Goal: Communication & Community: Ask a question

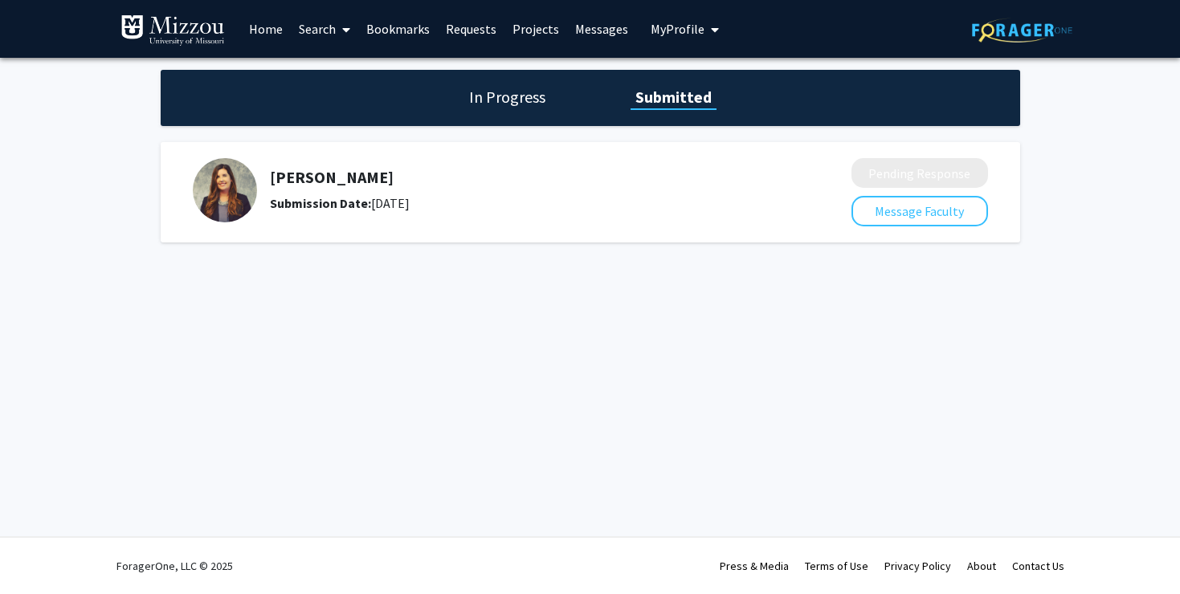
click at [487, 100] on h1 "In Progress" at bounding box center [507, 97] width 86 height 22
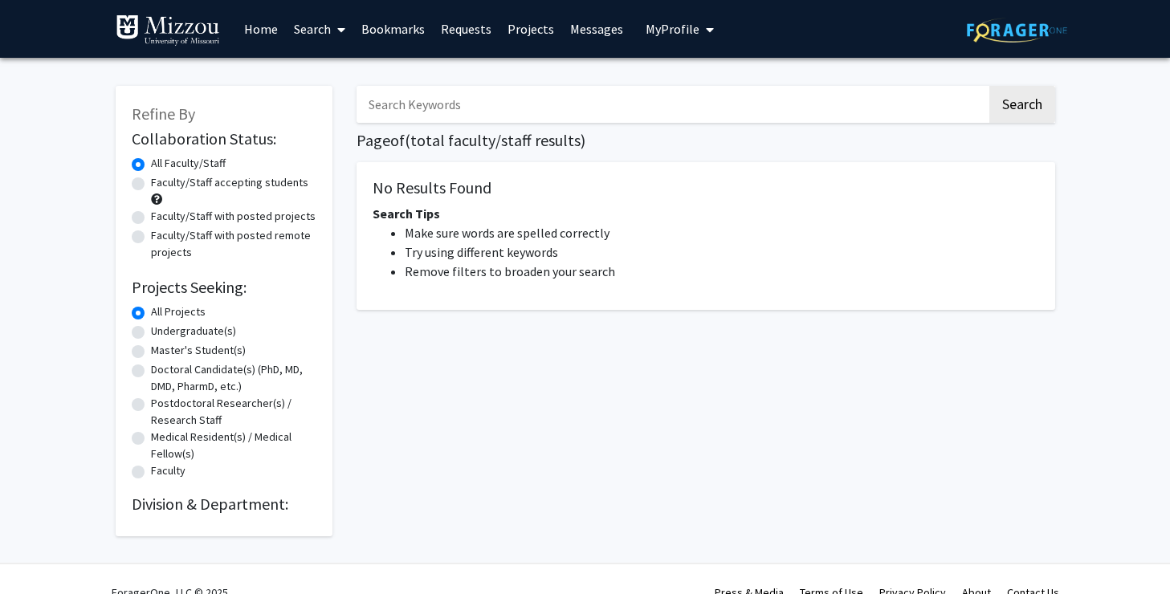
click at [462, 115] on input "Search Keywords" at bounding box center [672, 104] width 631 height 37
type input "media psychology"
click at [990, 86] on button "Search" at bounding box center [1023, 104] width 66 height 37
click at [1020, 119] on button "Search" at bounding box center [1023, 104] width 66 height 37
click at [170, 31] on img at bounding box center [168, 30] width 104 height 32
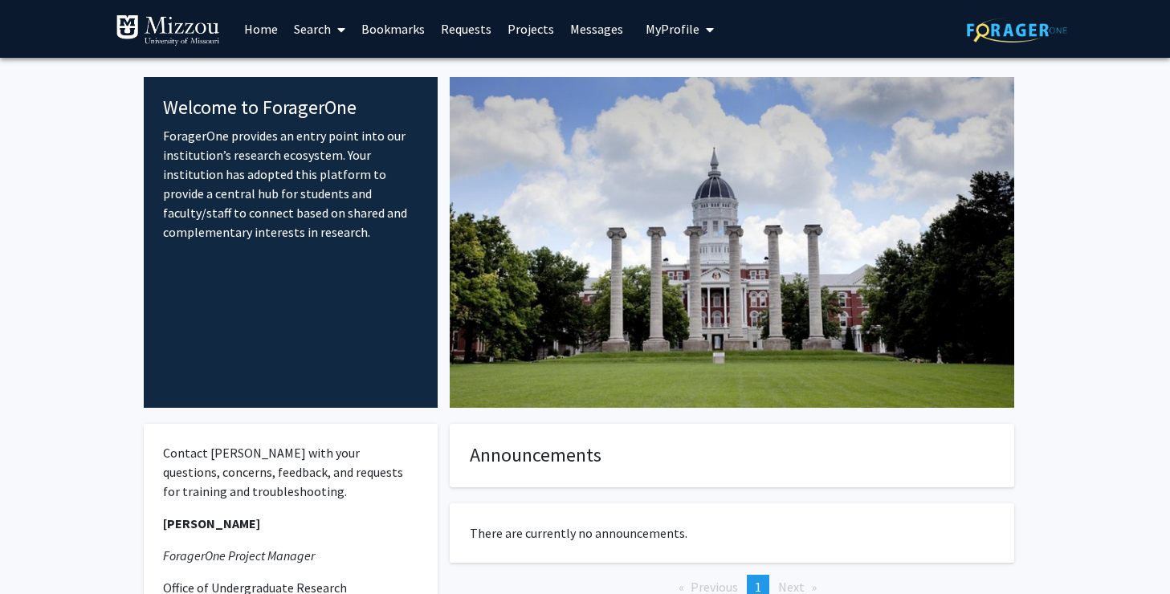
click at [316, 27] on link "Search" at bounding box center [319, 29] width 67 height 56
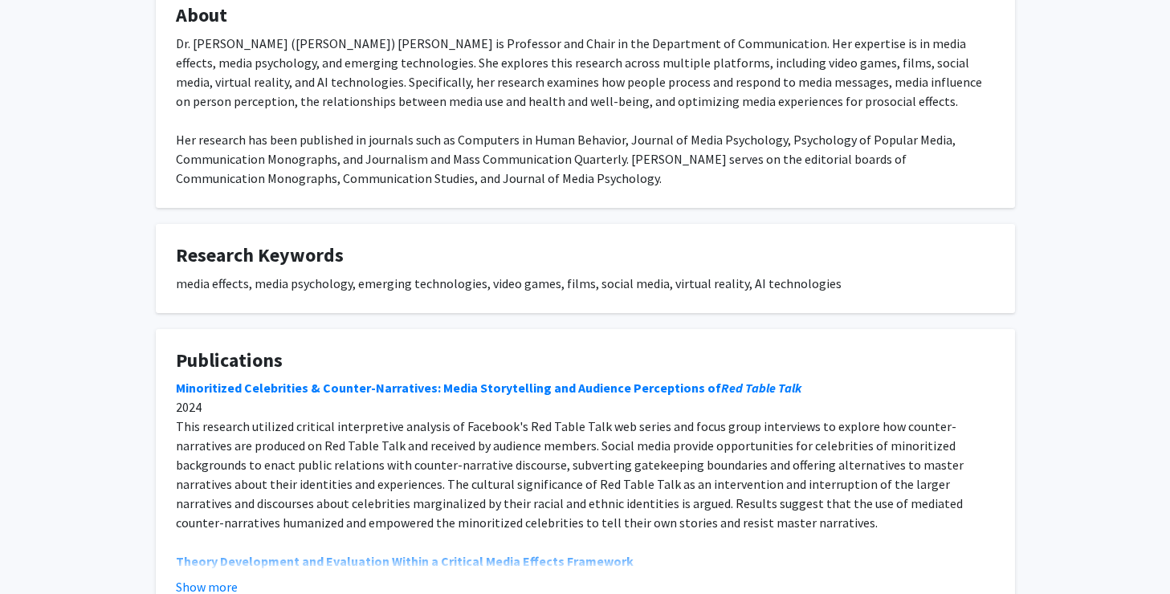
scroll to position [405, 0]
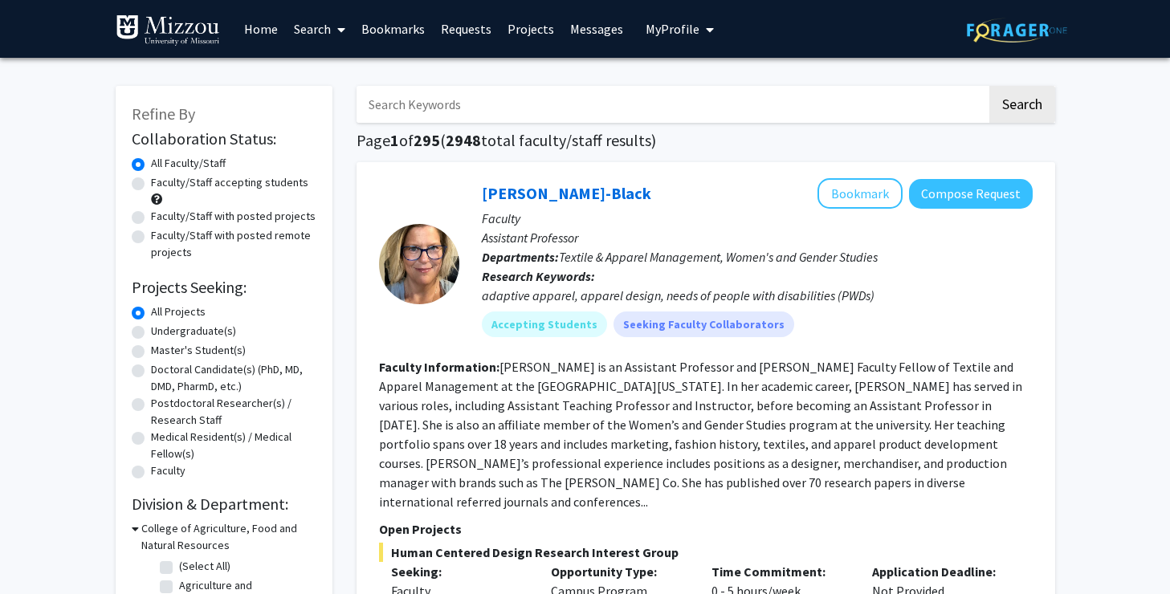
click at [459, 102] on input "Search Keywords" at bounding box center [672, 104] width 631 height 37
type input "media psychology"
click at [990, 86] on button "Search" at bounding box center [1023, 104] width 66 height 37
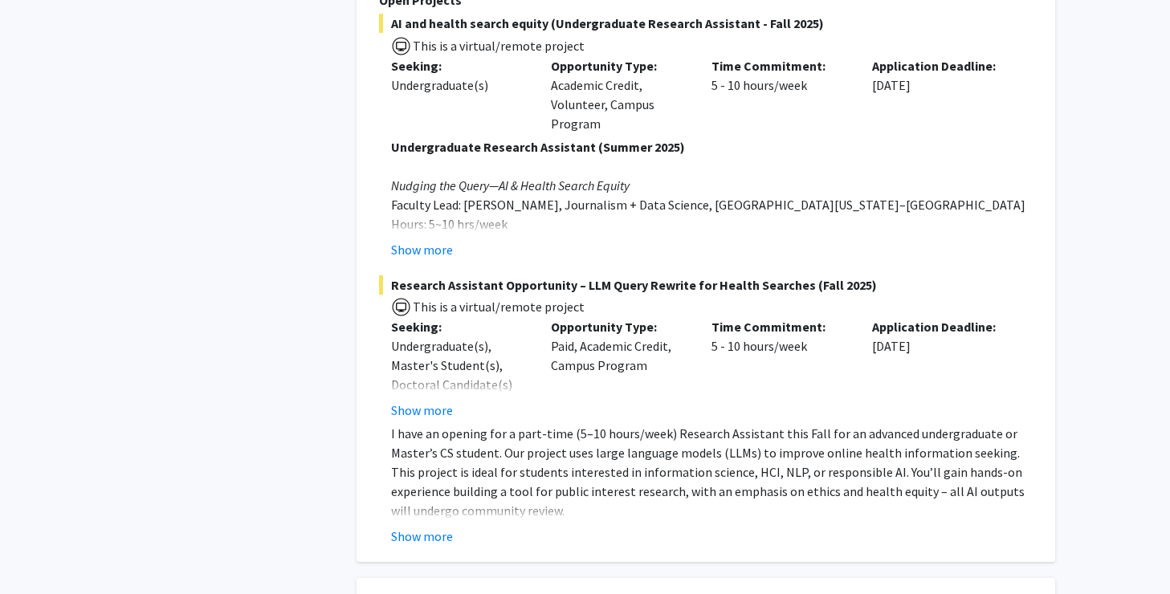
scroll to position [2671, 0]
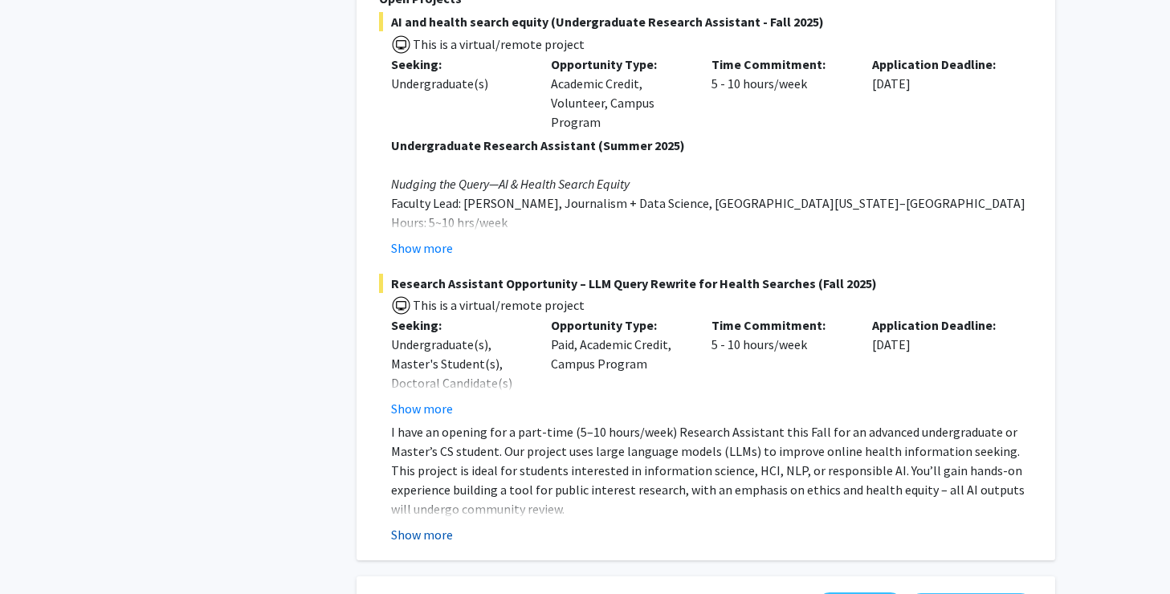
click at [420, 525] on button "Show more" at bounding box center [422, 534] width 62 height 19
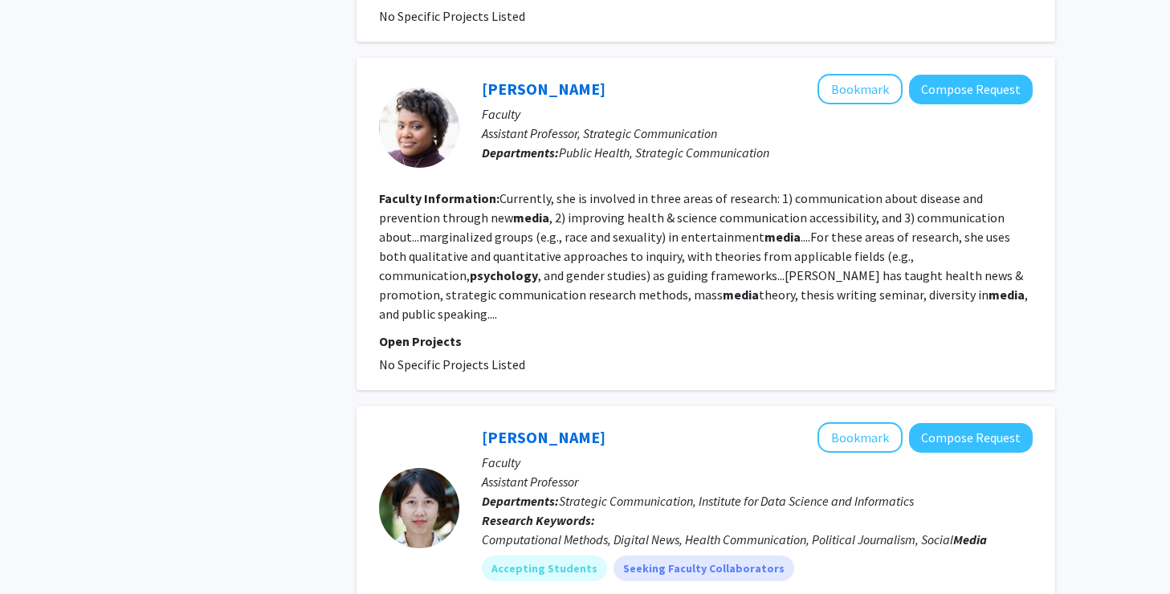
scroll to position [2015, 0]
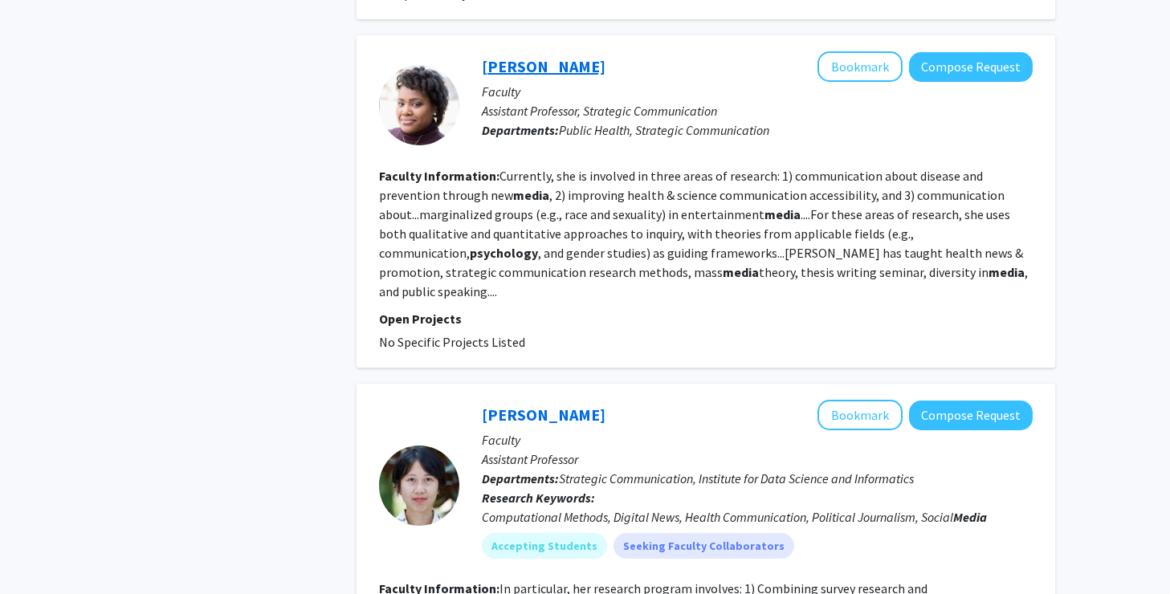
click at [533, 61] on link "[PERSON_NAME]" at bounding box center [544, 66] width 124 height 20
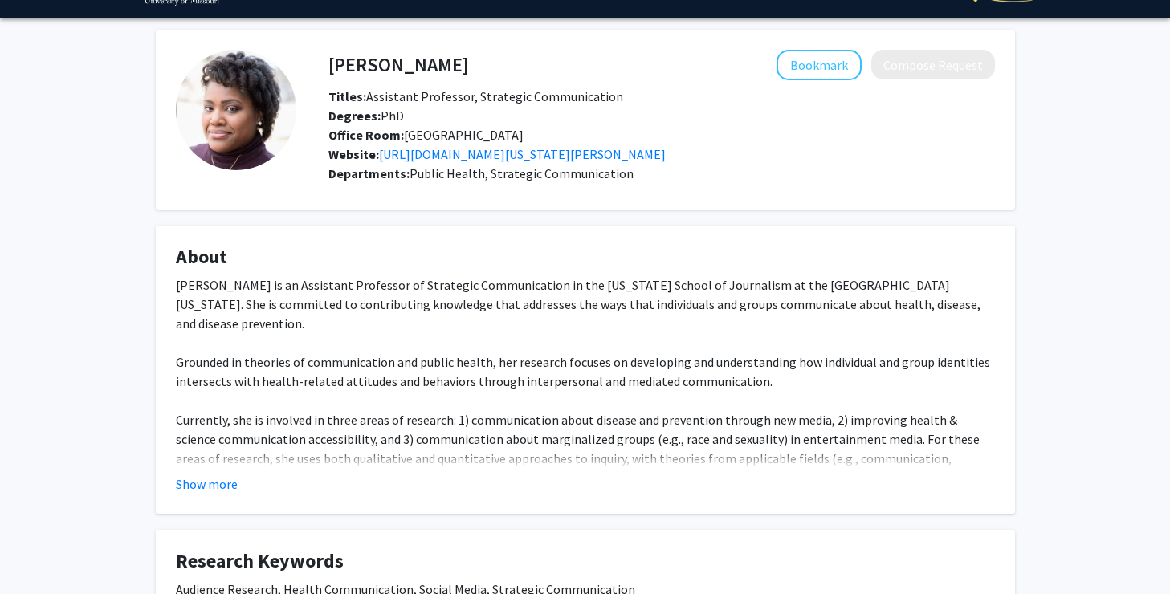
scroll to position [86, 0]
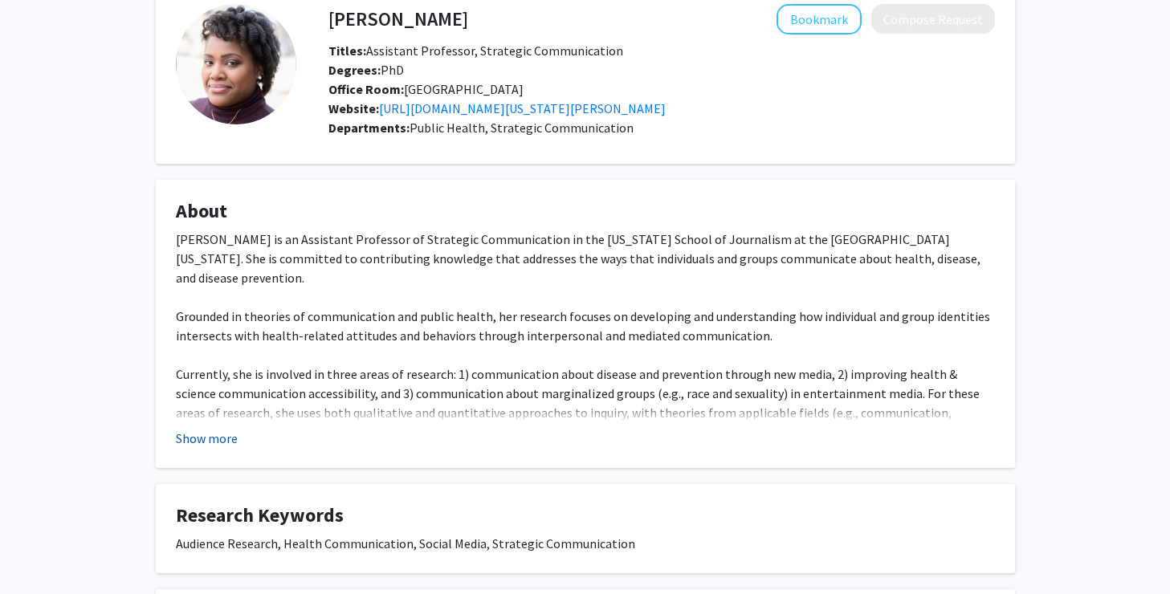
click at [199, 439] on button "Show more" at bounding box center [207, 438] width 62 height 19
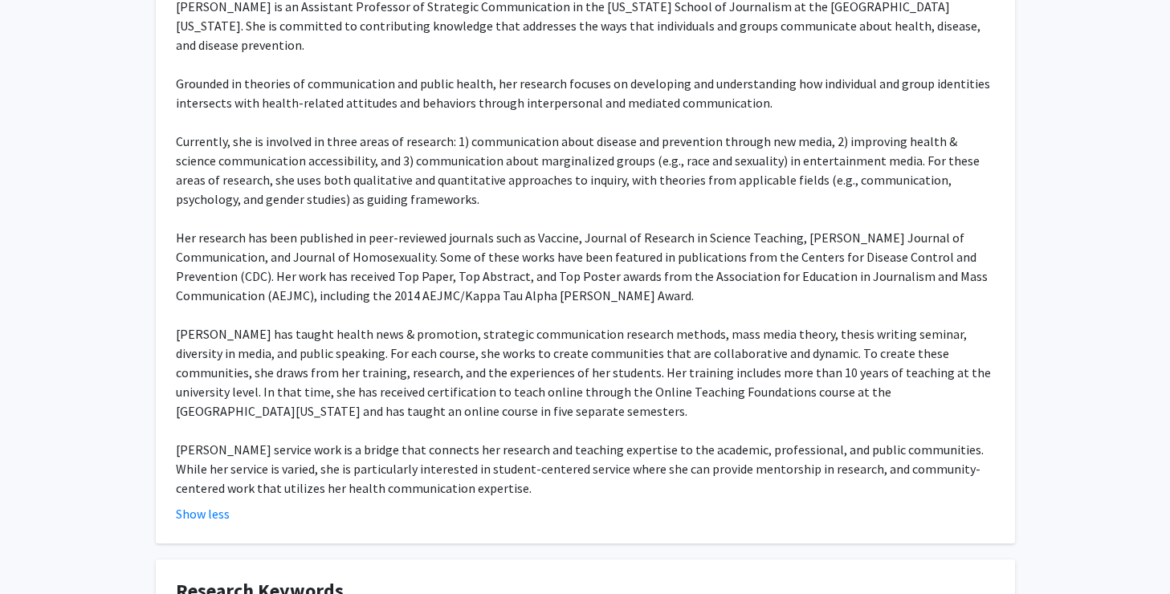
scroll to position [0, 0]
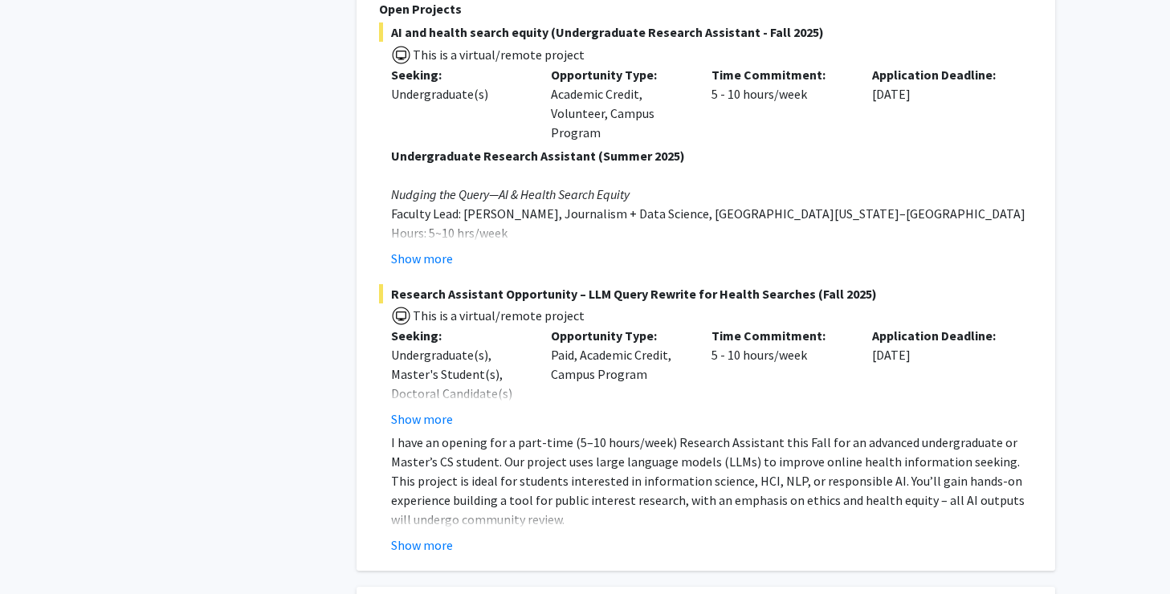
scroll to position [2658, 0]
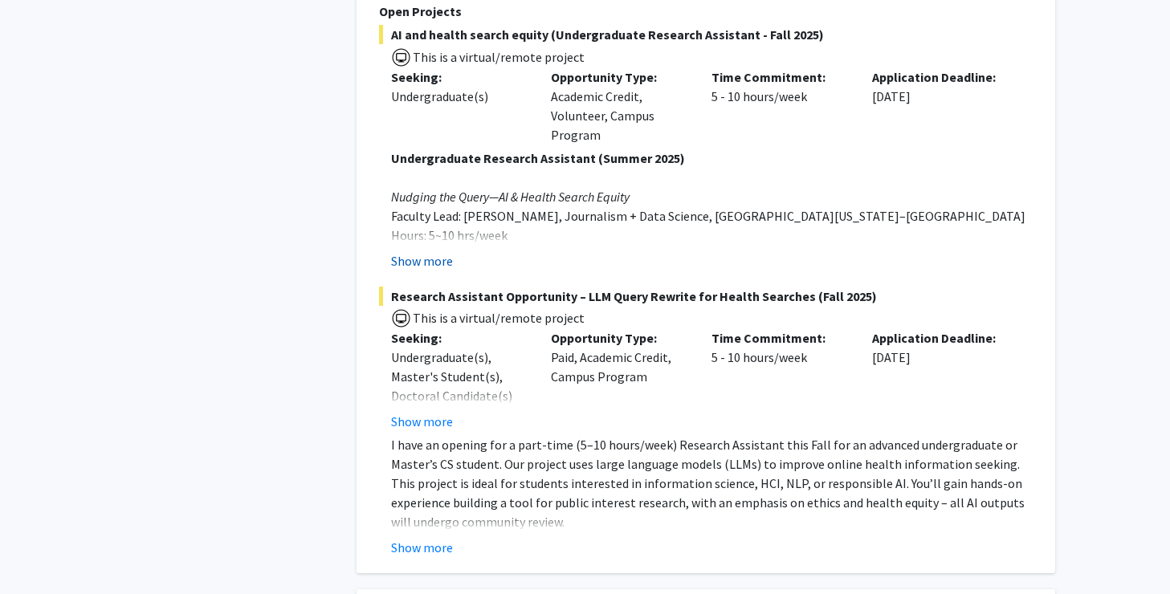
click at [430, 251] on button "Show more" at bounding box center [422, 260] width 62 height 19
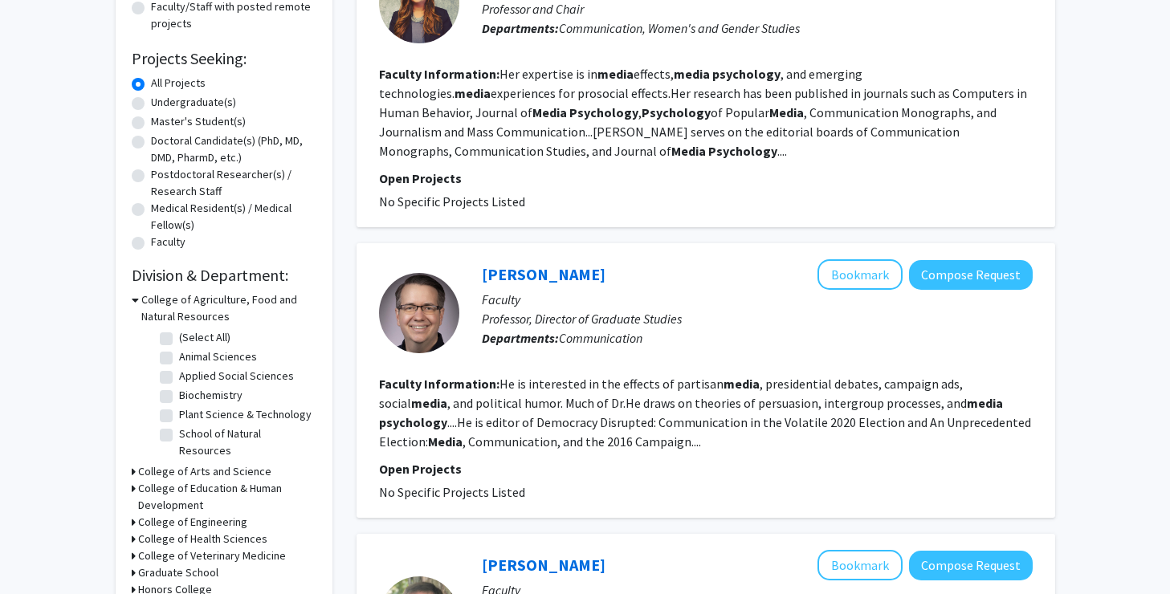
scroll to position [234, 0]
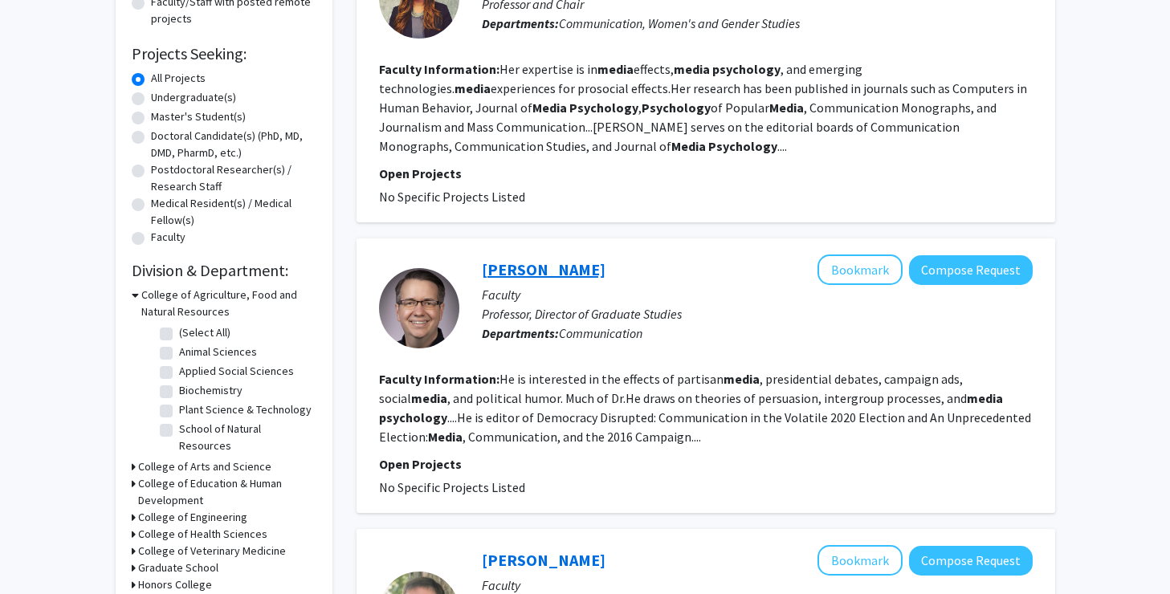
click at [528, 268] on link "[PERSON_NAME]" at bounding box center [544, 269] width 124 height 20
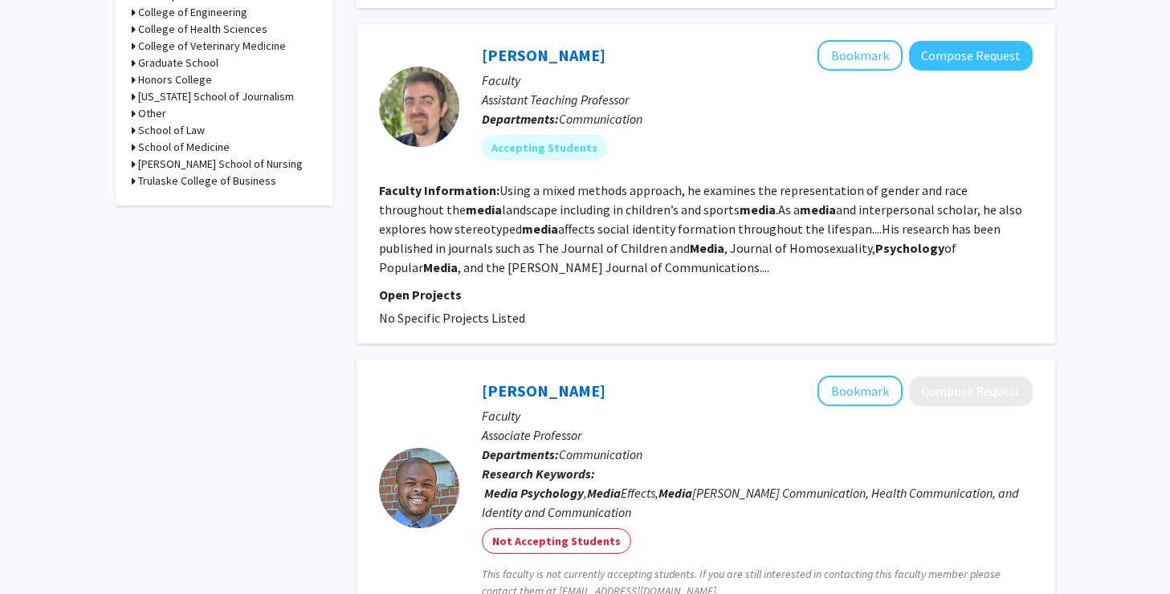
scroll to position [748, 0]
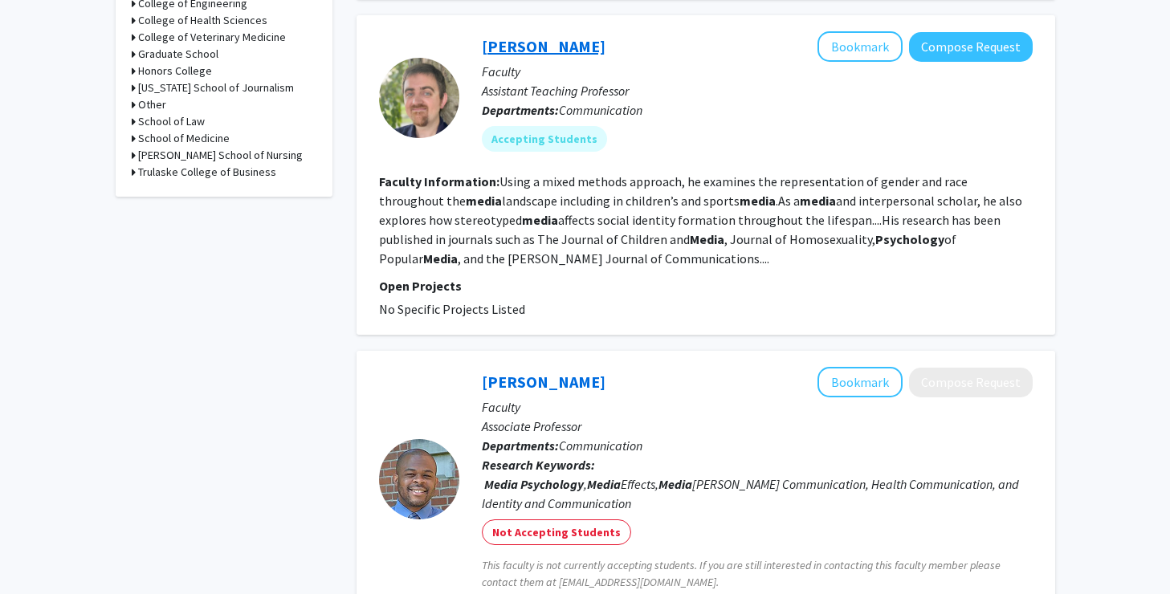
click at [514, 47] on link "[PERSON_NAME]" at bounding box center [544, 46] width 124 height 20
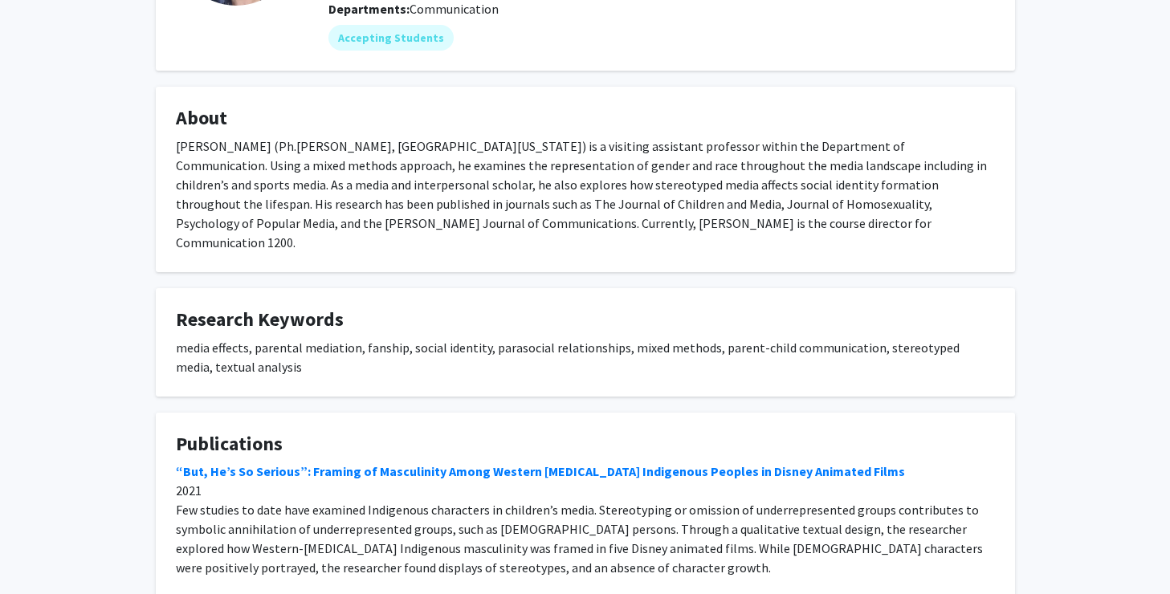
scroll to position [206, 0]
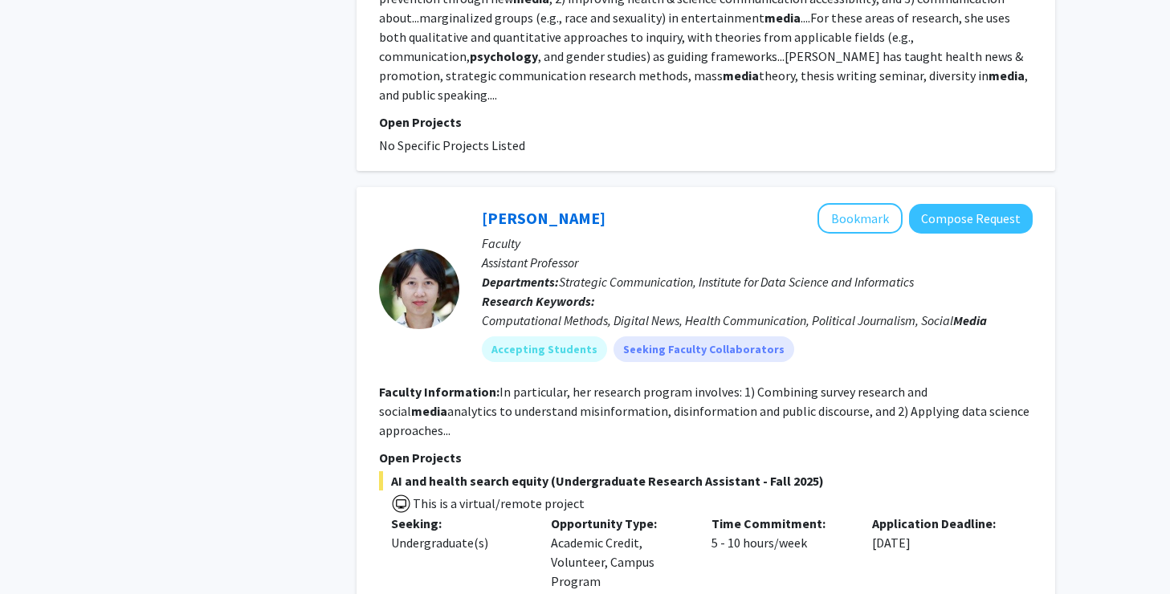
scroll to position [2261, 0]
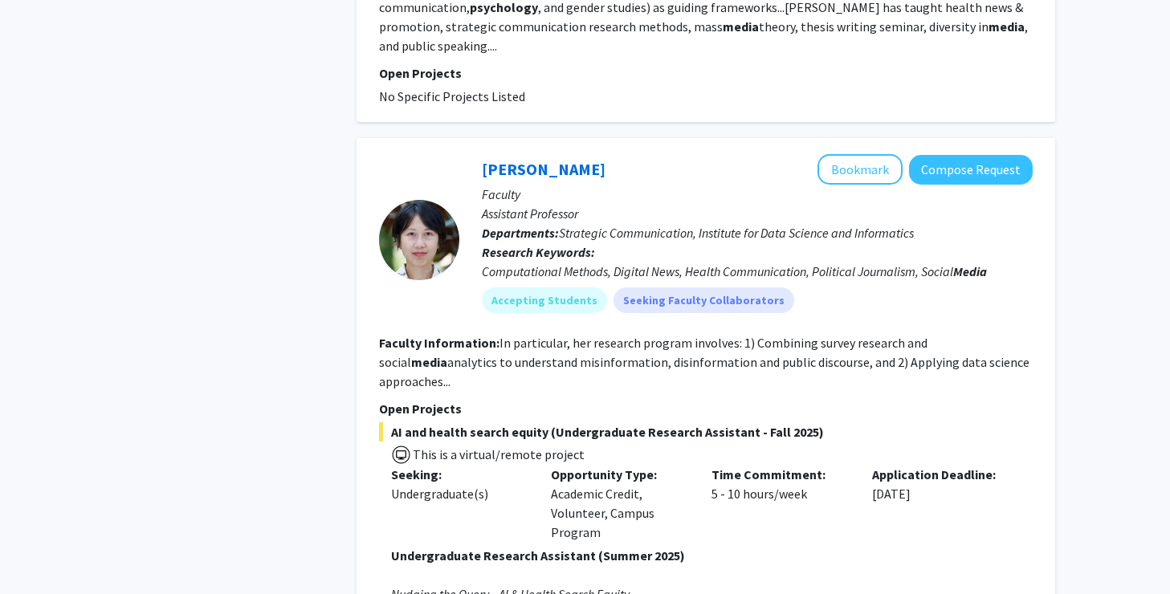
click at [528, 154] on div "[PERSON_NAME] Bookmark Compose Request" at bounding box center [757, 169] width 551 height 31
click at [517, 159] on link "[PERSON_NAME]" at bounding box center [544, 169] width 124 height 20
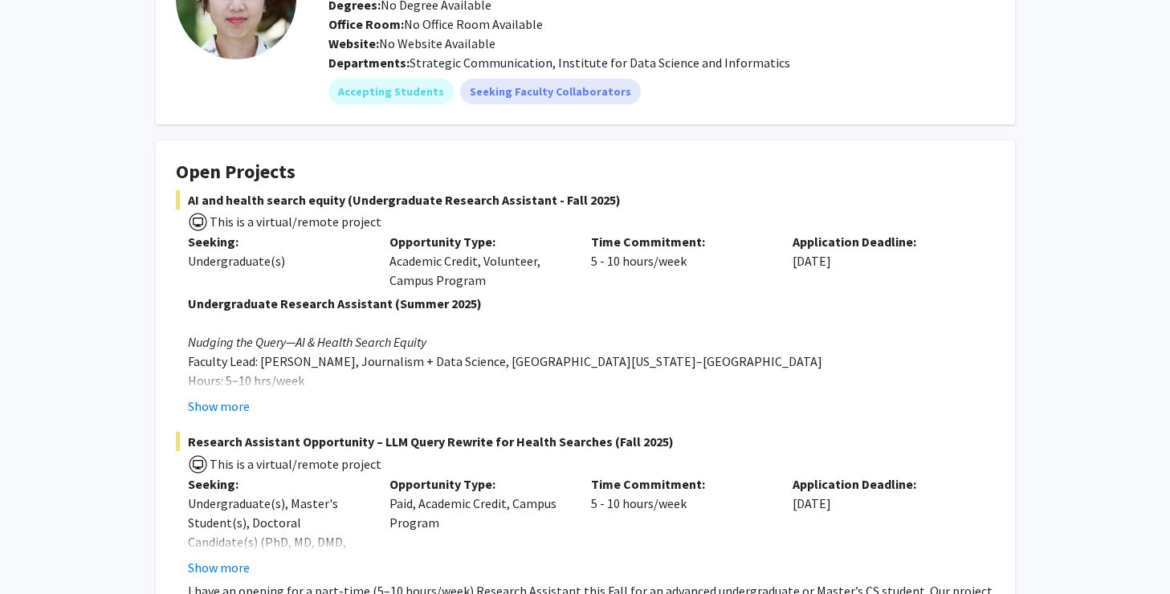
scroll to position [90, 0]
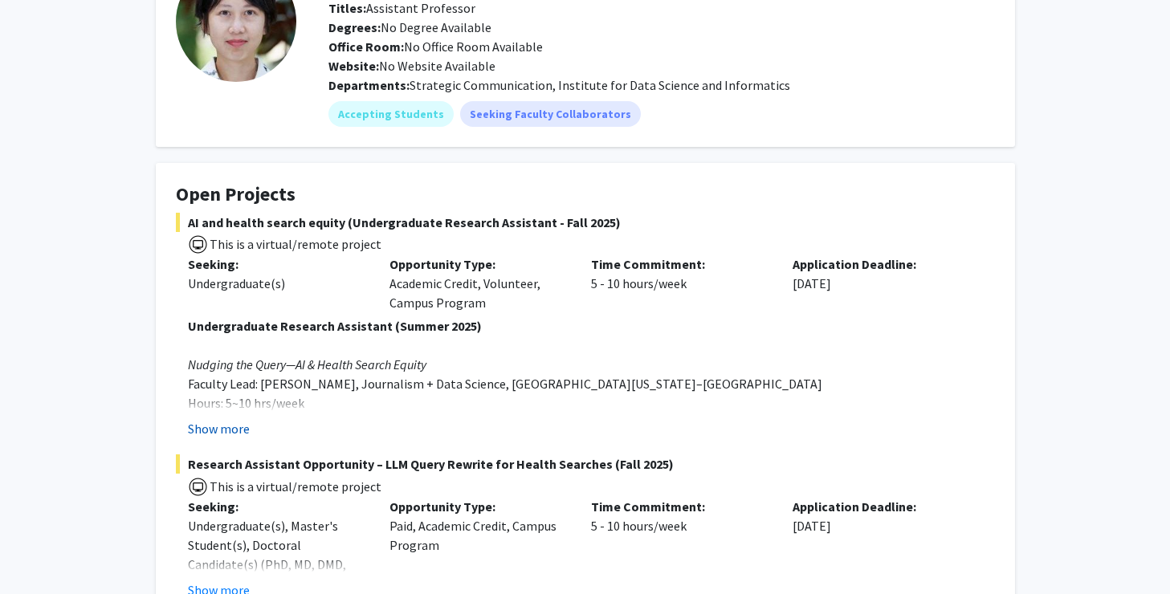
click at [223, 437] on button "Show more" at bounding box center [219, 428] width 62 height 19
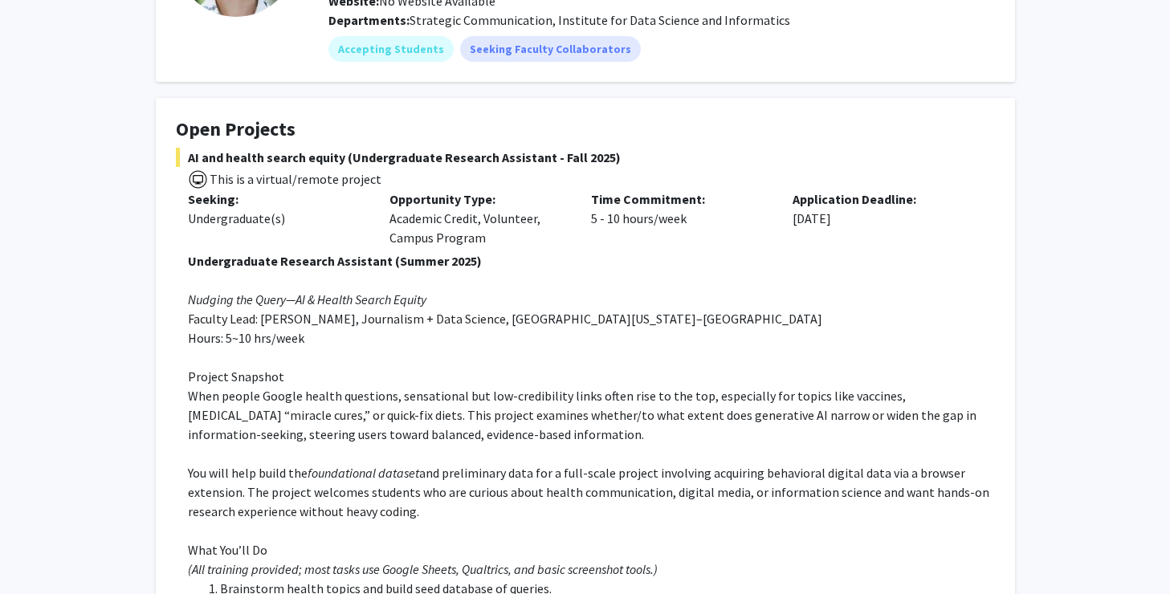
scroll to position [683, 0]
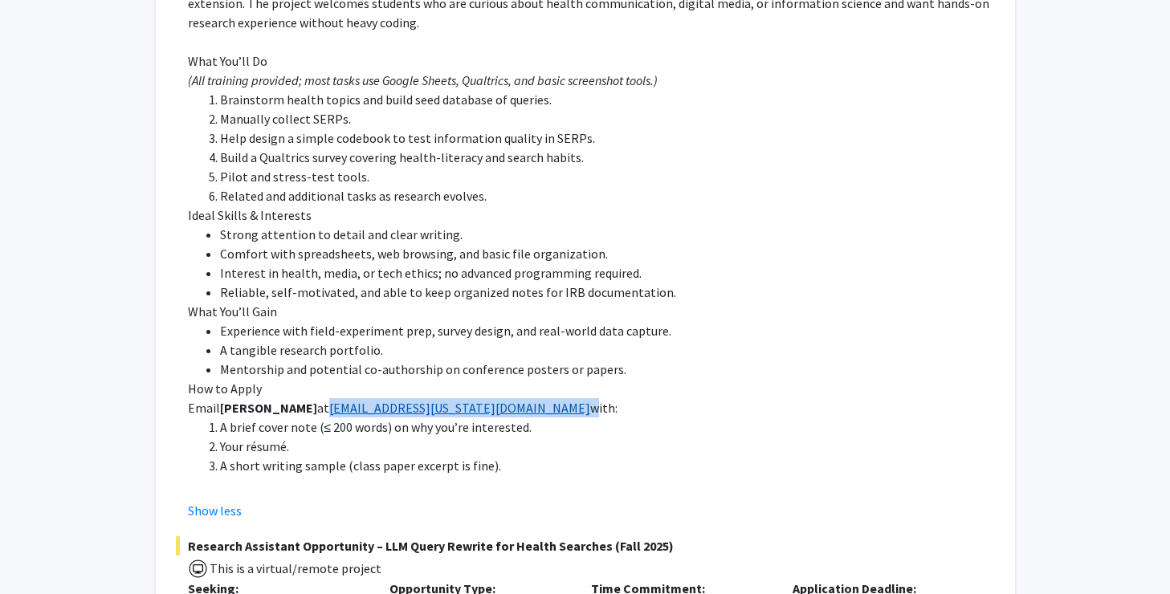
drag, startPoint x: 429, startPoint y: 406, endPoint x: 316, endPoint y: 410, distance: 113.3
click at [316, 410] on p "Email [PERSON_NAME] at [EMAIL_ADDRESS][US_STATE][DOMAIN_NAME] with:" at bounding box center [591, 407] width 807 height 19
copy p "[EMAIL_ADDRESS][US_STATE][DOMAIN_NAME]"
click at [630, 323] on li "Experience with field-experiment prep, survey design, and real-world data captu…" at bounding box center [607, 330] width 775 height 19
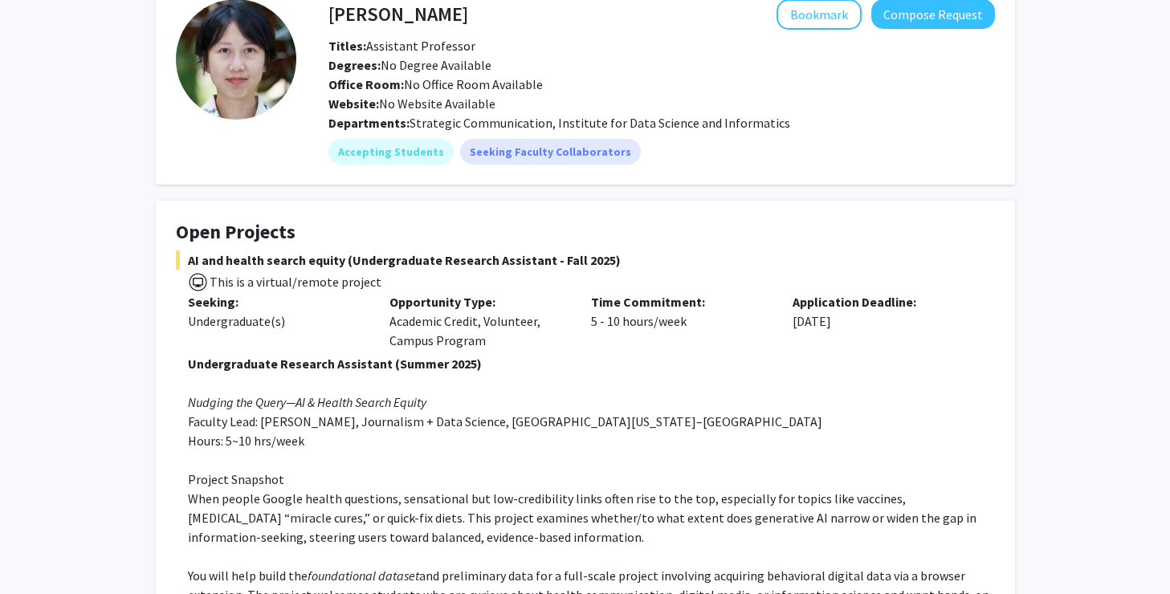
scroll to position [87, 0]
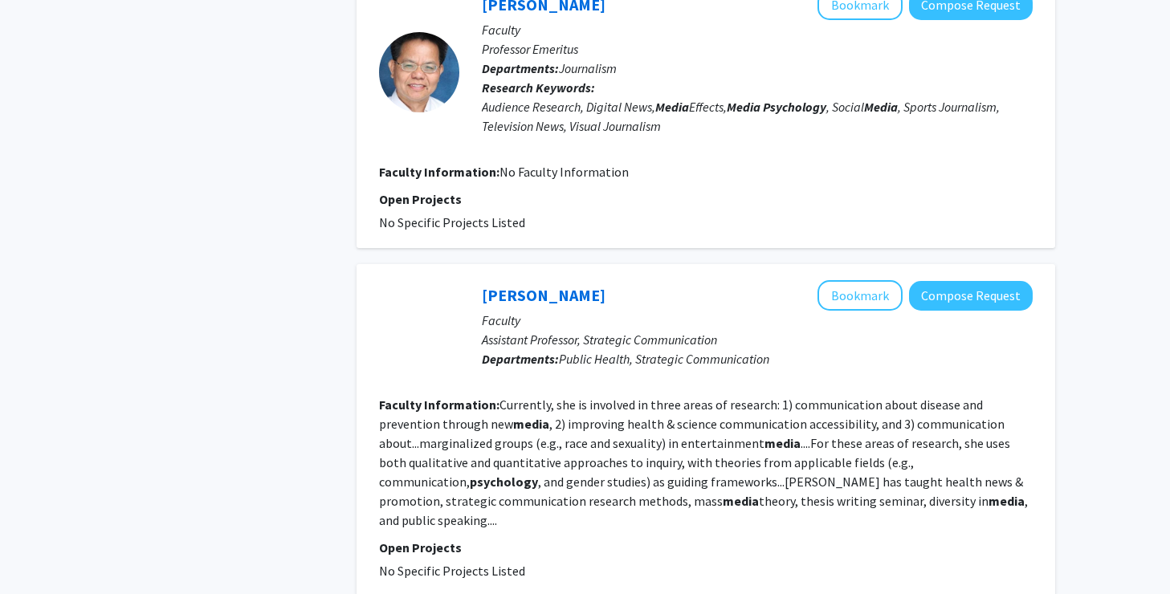
scroll to position [1802, 0]
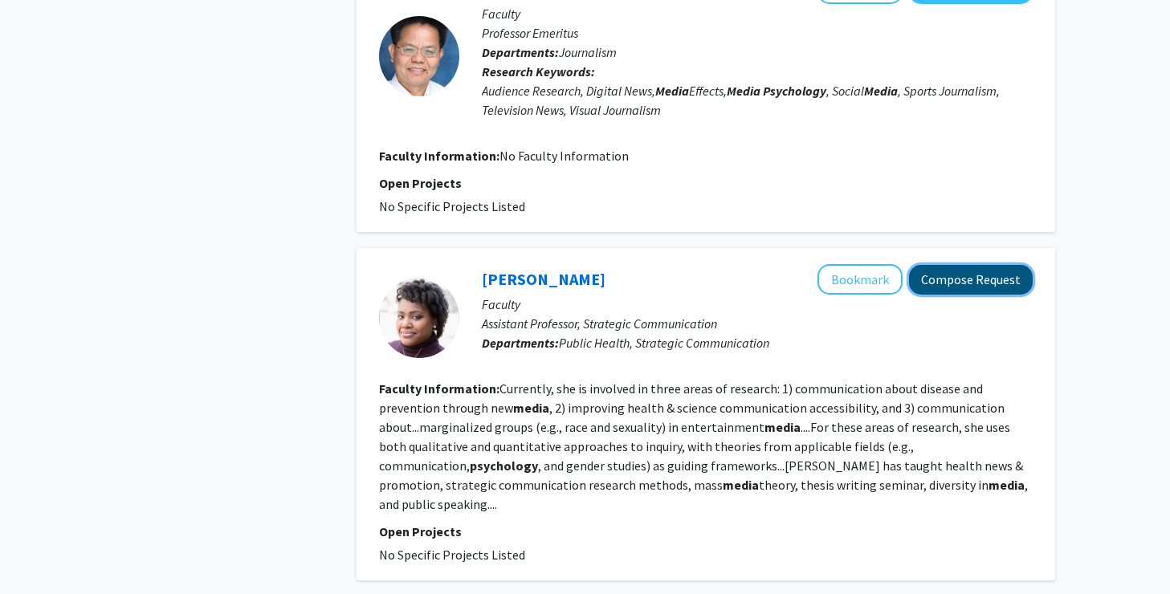
click at [955, 274] on button "Compose Request" at bounding box center [971, 280] width 124 height 30
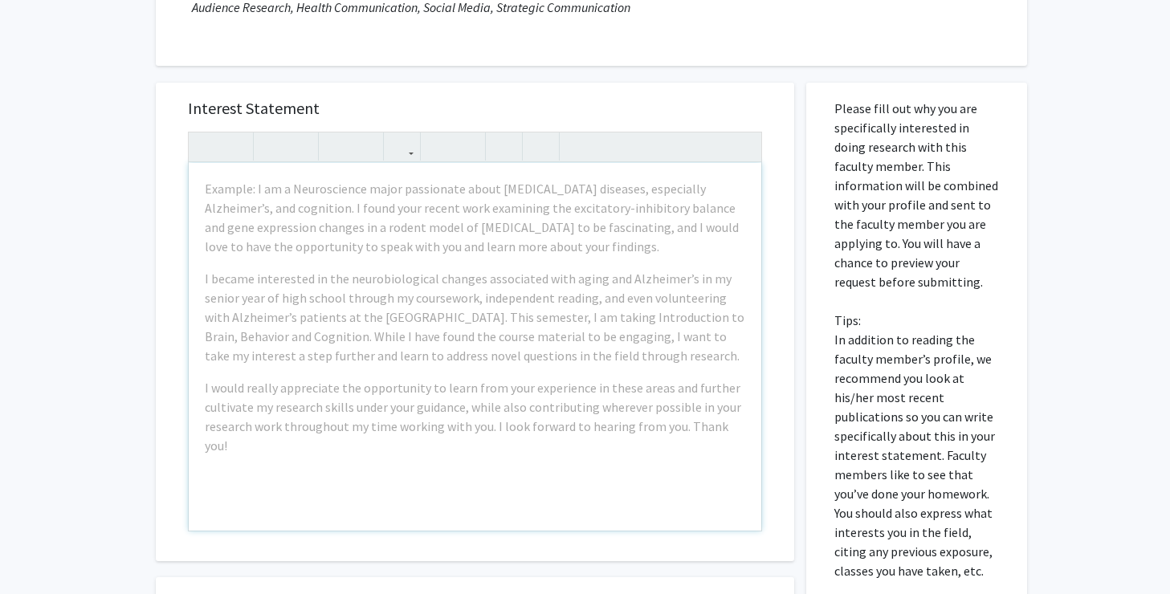
scroll to position [258, 0]
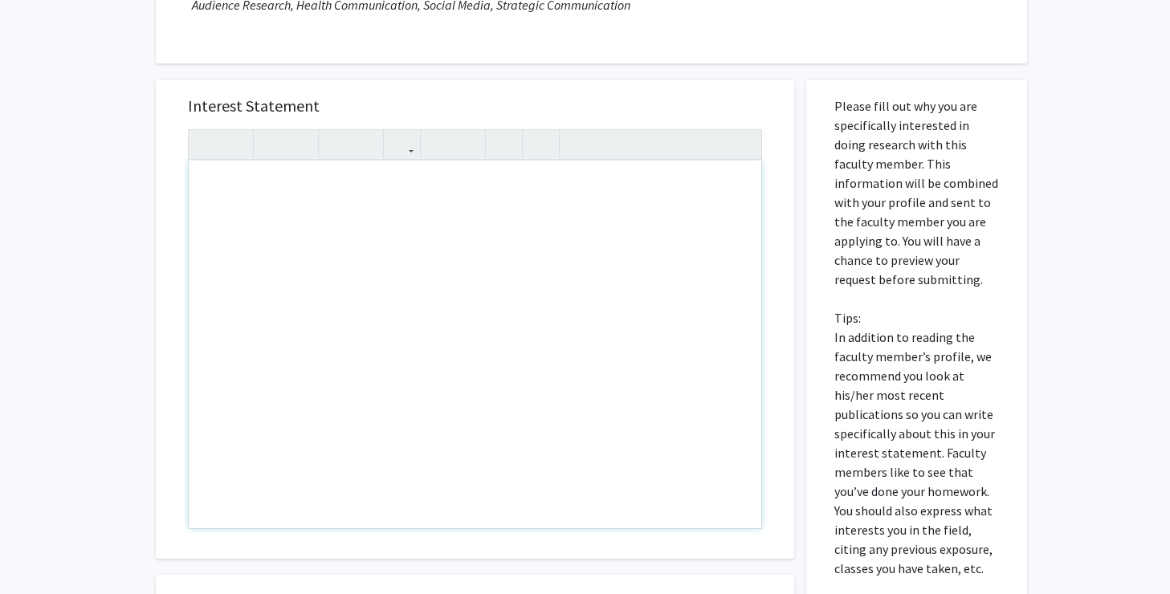
click at [427, 210] on div "Note to users with screen readers: Please press Alt+0 or Option+0 to deactivate…" at bounding box center [475, 345] width 573 height 368
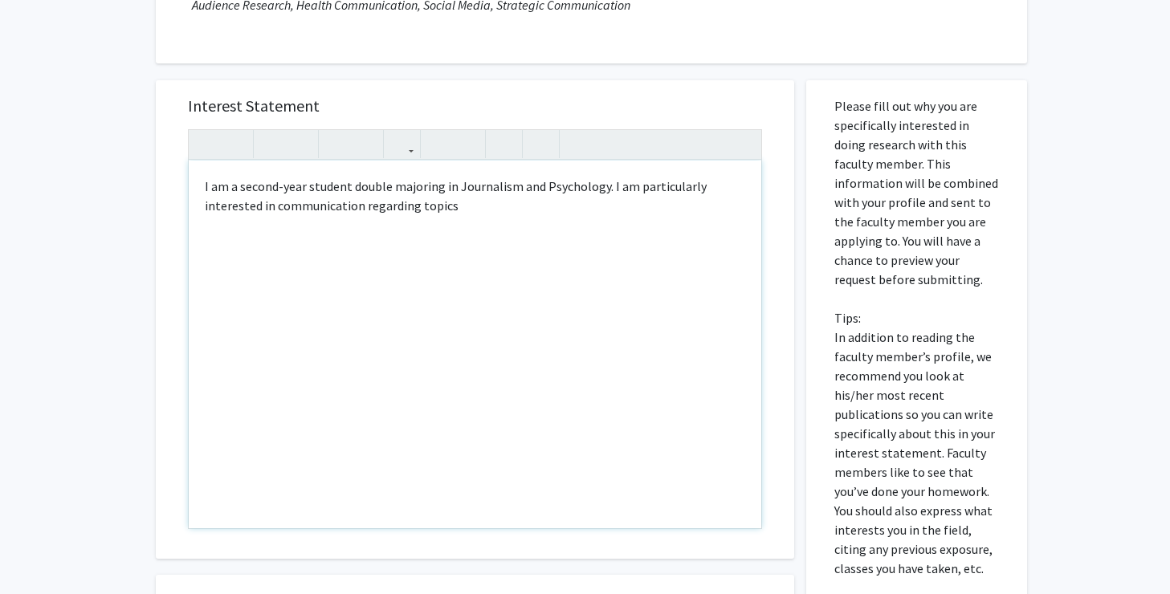
click at [374, 207] on div "I am a second-year student double majoring in Journalism and Psychology. I am p…" at bounding box center [475, 345] width 573 height 368
click at [521, 220] on div "I am a second-year student double majoring in Journalism and Psychology. I am p…" at bounding box center [475, 345] width 573 height 368
drag, startPoint x: 555, startPoint y: 219, endPoint x: 363, endPoint y: 212, distance: 192.1
click at [363, 212] on div "I am a second-year student double majoring in Journalism and Psychology. I am p…" at bounding box center [475, 345] width 573 height 368
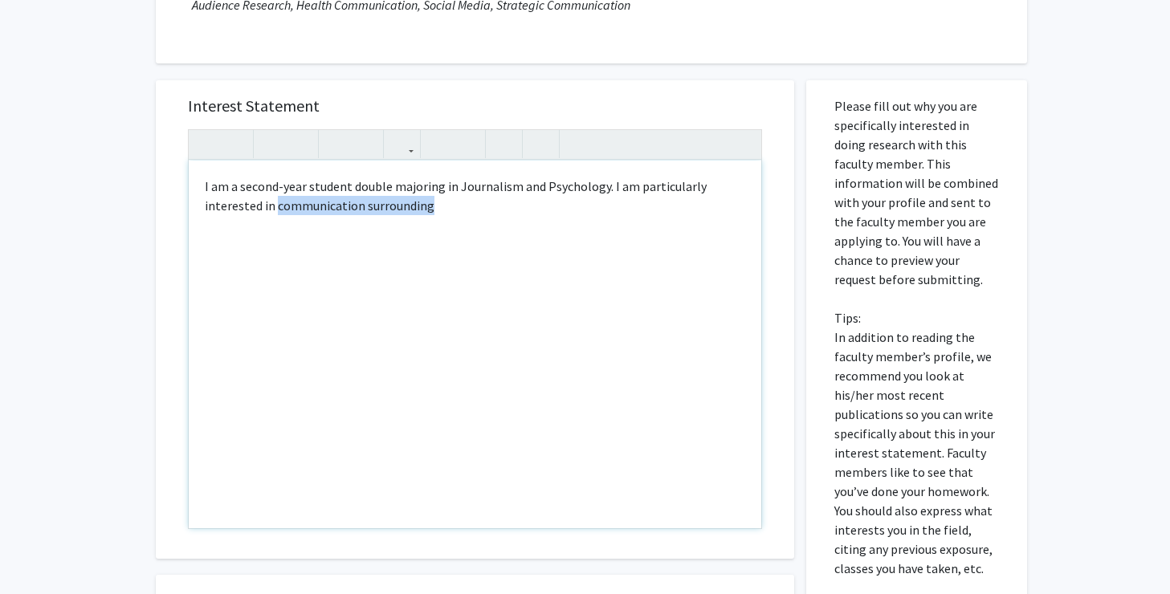
drag, startPoint x: 489, startPoint y: 239, endPoint x: 275, endPoint y: 211, distance: 216.2
click at [275, 211] on div "I am a second-year student double majoring in Journalism and Psychology. I am p…" at bounding box center [475, 345] width 573 height 368
click at [281, 205] on div "I am a second-year student double majoring in Journalism and Psychology. I am p…" at bounding box center [475, 345] width 573 height 368
click at [455, 257] on div "I am a second-year student double majoring in Journalism and Psychology. I am p…" at bounding box center [475, 345] width 573 height 368
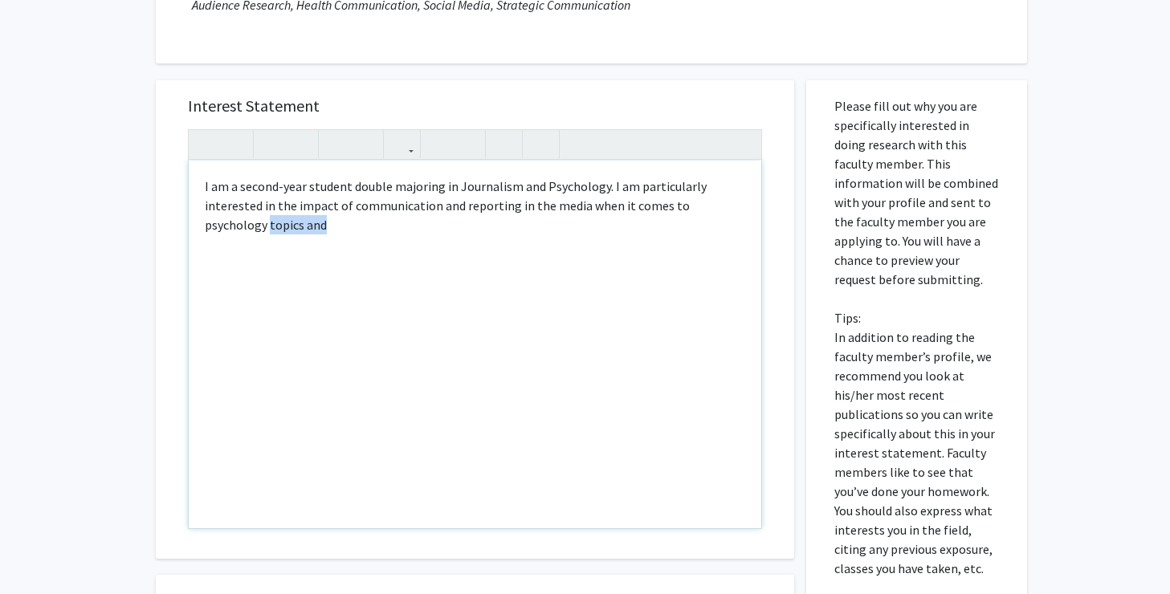
drag, startPoint x: 478, startPoint y: 255, endPoint x: 190, endPoint y: 223, distance: 289.3
click at [190, 223] on div "I am a second-year student double majoring in Journalism and Psychology. I am p…" at bounding box center [475, 345] width 573 height 368
click at [586, 209] on div "I am a second-year student double majoring in Journalism and Psychology. I am p…" at bounding box center [475, 345] width 573 height 368
click at [603, 255] on div "I am a second-year student double majoring in Journalism and Psychology. I am p…" at bounding box center [475, 345] width 573 height 368
click at [259, 227] on div "I am a second-year student double majoring in Journalism and Psychology. I am p…" at bounding box center [475, 345] width 573 height 368
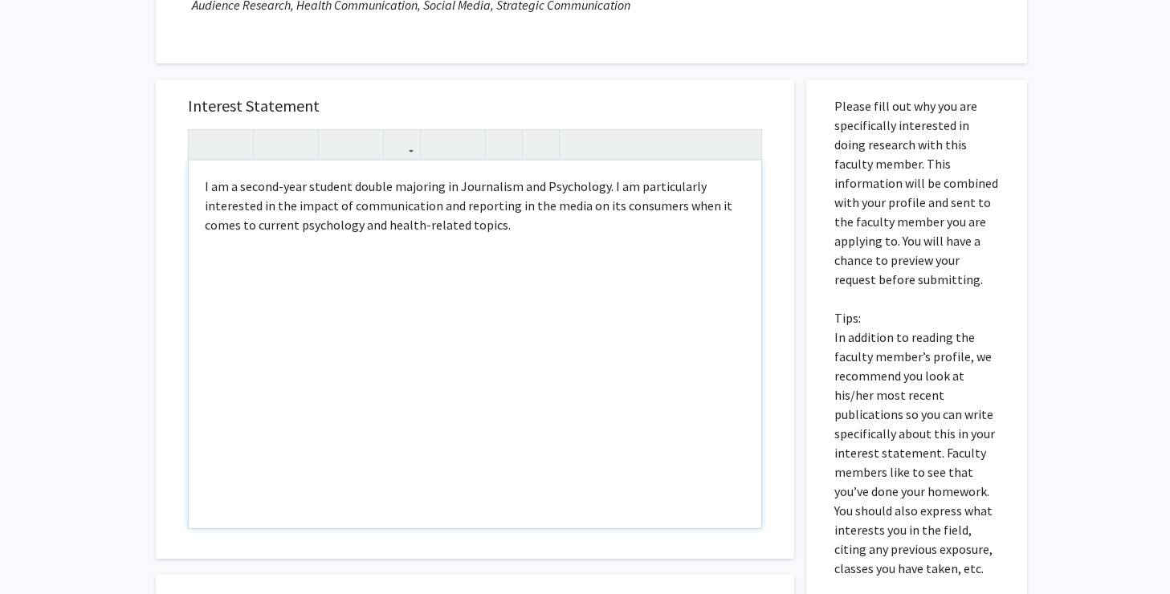
click at [613, 257] on div "I am a second-year student double majoring in Journalism and Psychology. I am p…" at bounding box center [475, 345] width 573 height 368
click at [478, 275] on div "I am a second-year student double majoring in Journalism and Psychology. I am p…" at bounding box center [475, 345] width 573 height 368
click at [290, 226] on div "I am a second-year student double majoring in Journalism and Psychology. I am p…" at bounding box center [475, 345] width 573 height 368
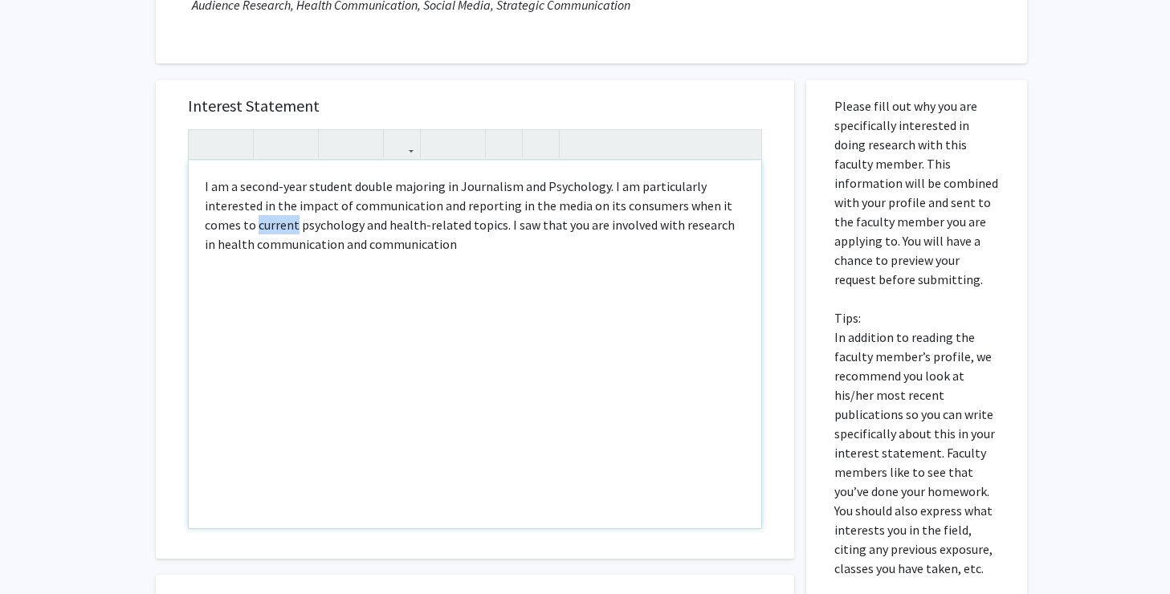
click at [290, 226] on div "I am a second-year student double majoring in Journalism and Psychology. I am p…" at bounding box center [475, 345] width 573 height 368
click at [653, 321] on div "I am a second-year student double majoring in Journalism and Psychology. I am p…" at bounding box center [475, 345] width 573 height 368
drag, startPoint x: 448, startPoint y: 279, endPoint x: 312, endPoint y: 255, distance: 138.5
click at [312, 255] on div "I am a second-year student double majoring in Journalism and Psychology. I am p…" at bounding box center [475, 345] width 573 height 368
drag, startPoint x: 515, startPoint y: 261, endPoint x: 295, endPoint y: 247, distance: 220.5
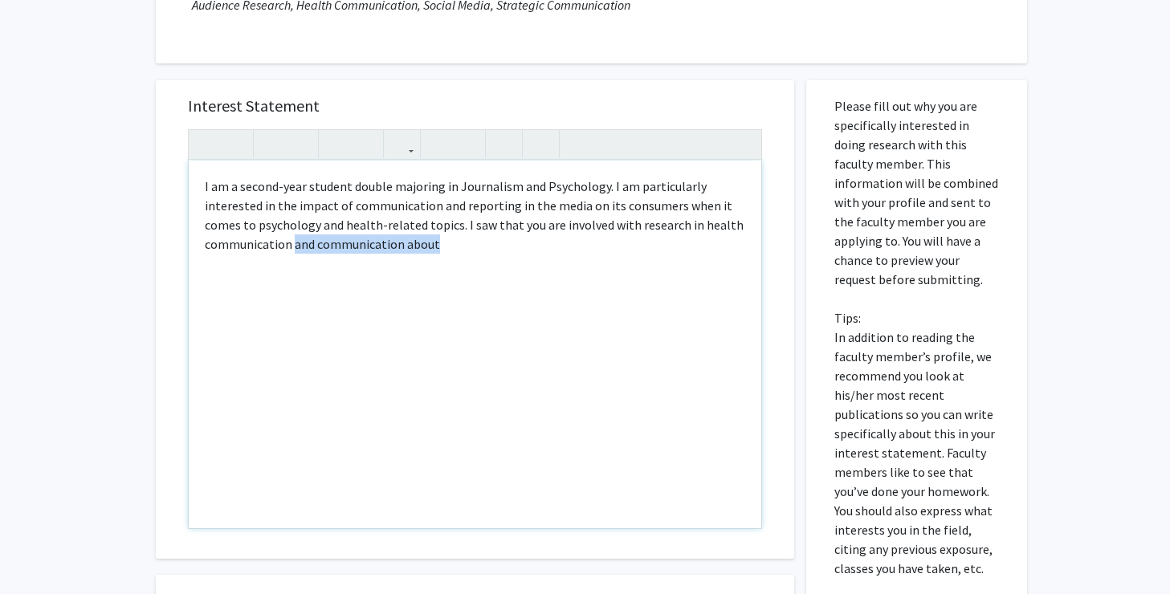
click at [295, 247] on div "I am a second-year student double majoring in Journalism and Psychology. I am p…" at bounding box center [475, 345] width 573 height 368
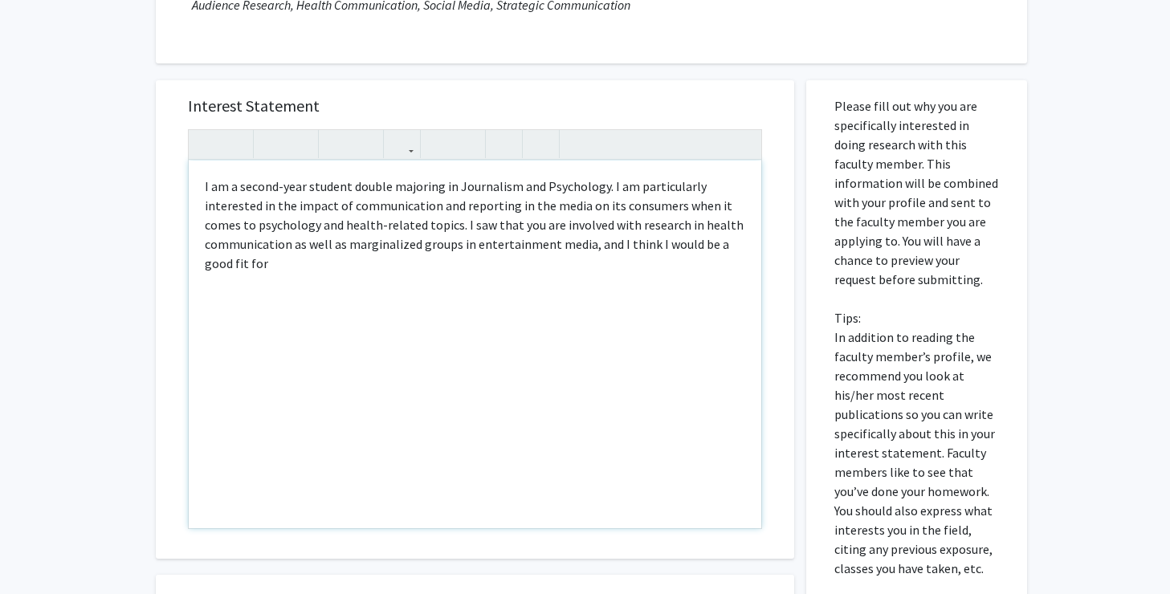
drag, startPoint x: 619, startPoint y: 272, endPoint x: 620, endPoint y: 259, distance: 12.9
click at [620, 259] on div "I am a second-year student double majoring in Journalism and Psychology. I am p…" at bounding box center [475, 345] width 573 height 368
drag, startPoint x: 619, startPoint y: 266, endPoint x: 619, endPoint y: 248, distance: 17.7
click at [619, 248] on div "I am a second-year student double majoring in Journalism and Psychology. I am p…" at bounding box center [475, 345] width 573 height 368
click at [615, 324] on div "I am a second-year student double majoring in Journalism and Psychology. I am p…" at bounding box center [475, 345] width 573 height 368
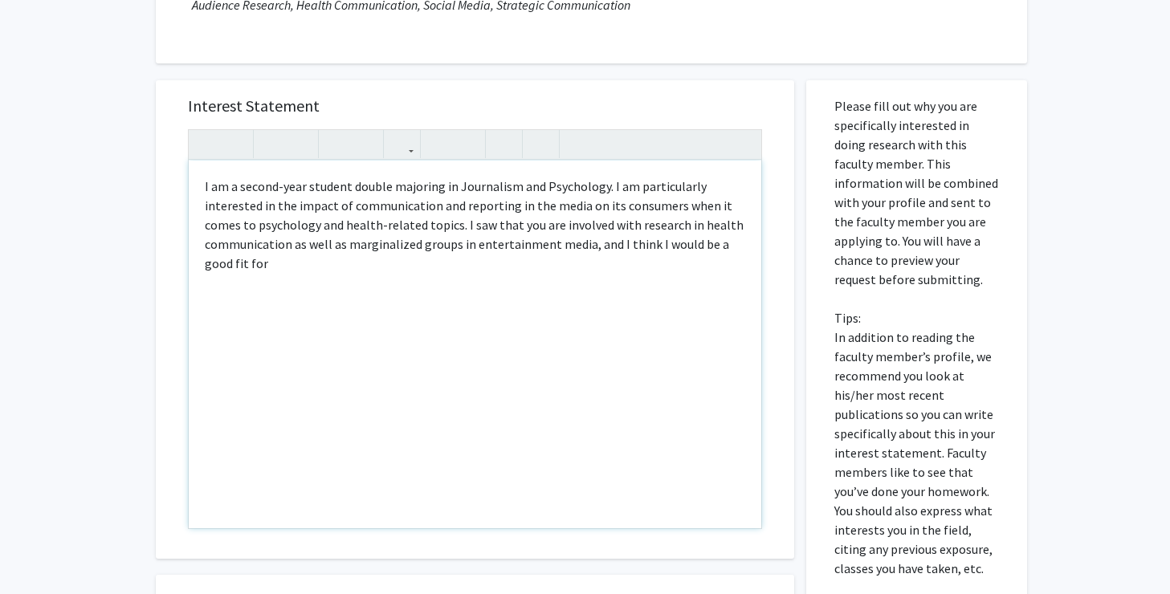
scroll to position [259, 0]
drag, startPoint x: 654, startPoint y: 276, endPoint x: 583, endPoint y: 251, distance: 74.9
click at [583, 251] on div "I am a second-year student double majoring in Journalism and Psychology. I am p…" at bounding box center [475, 344] width 573 height 368
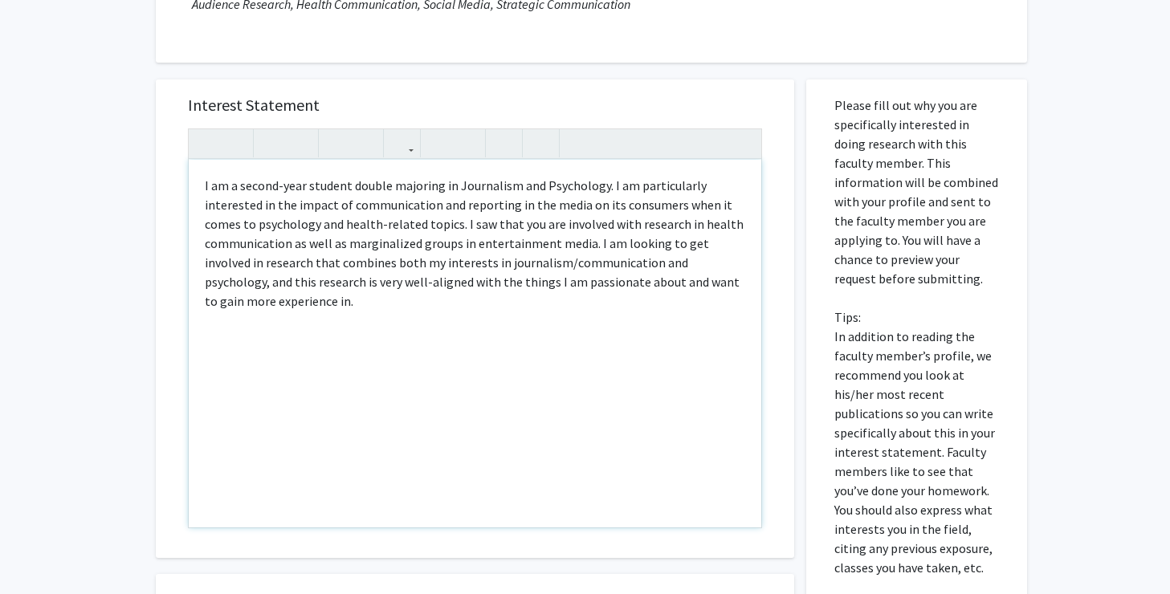
type textarea "I am a second-year student double majoring in Journalism and Psychology. I am p…"
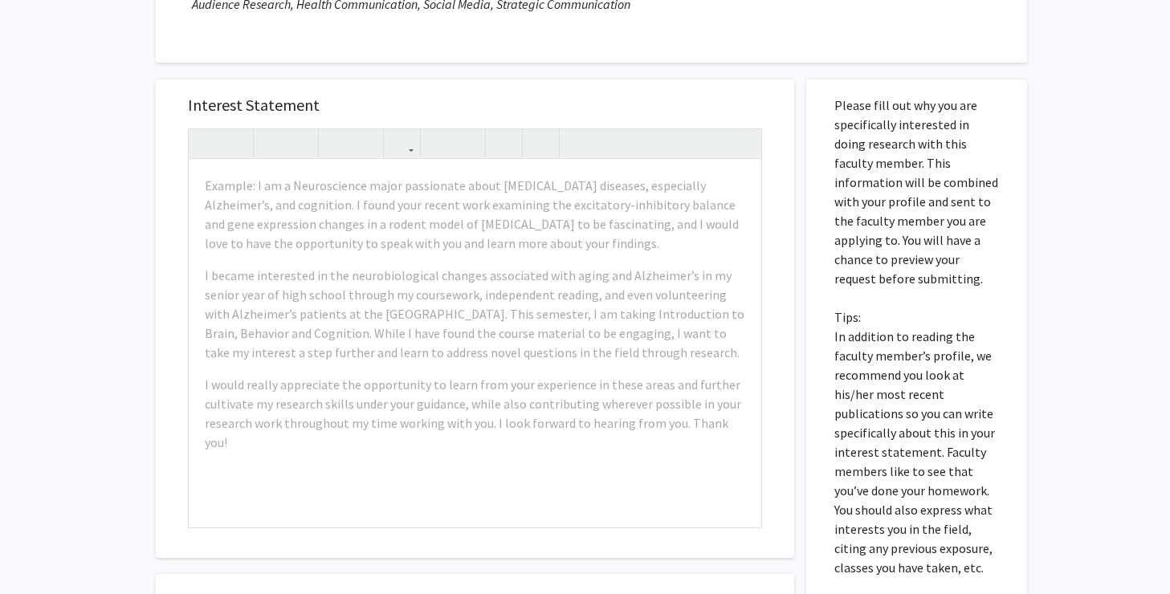
click at [90, 387] on div "All Requests Request for Monique Luisi Request for Monique Luisi Departments: P…" at bounding box center [585, 312] width 1170 height 1027
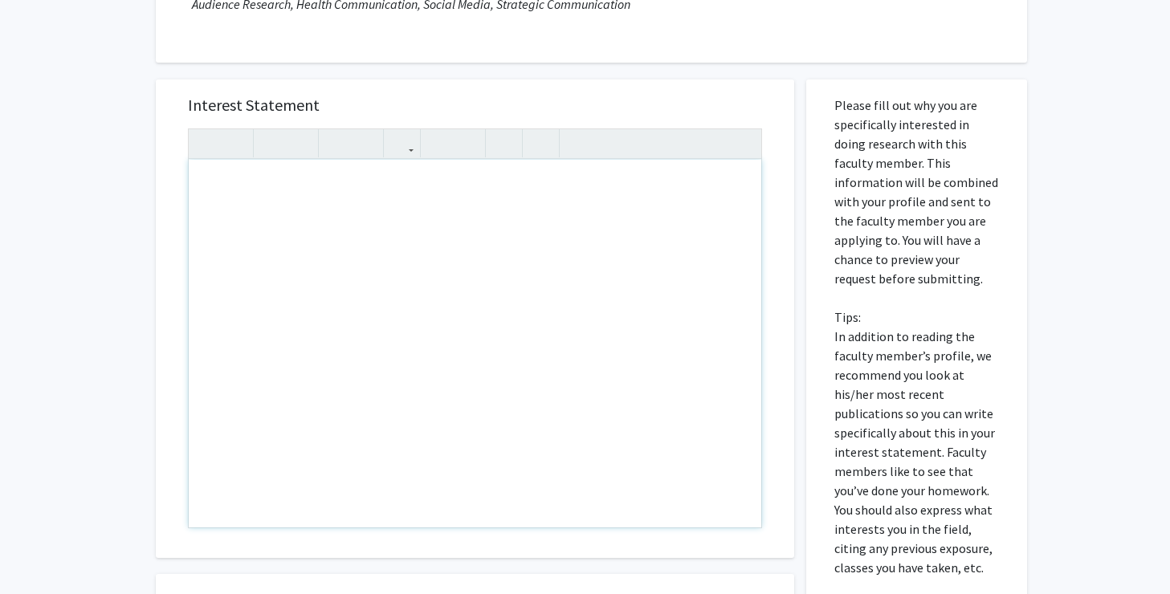
click at [418, 237] on div "Note to users with screen readers: Please press Alt+0 or Option+0 to deactivate…" at bounding box center [475, 344] width 573 height 368
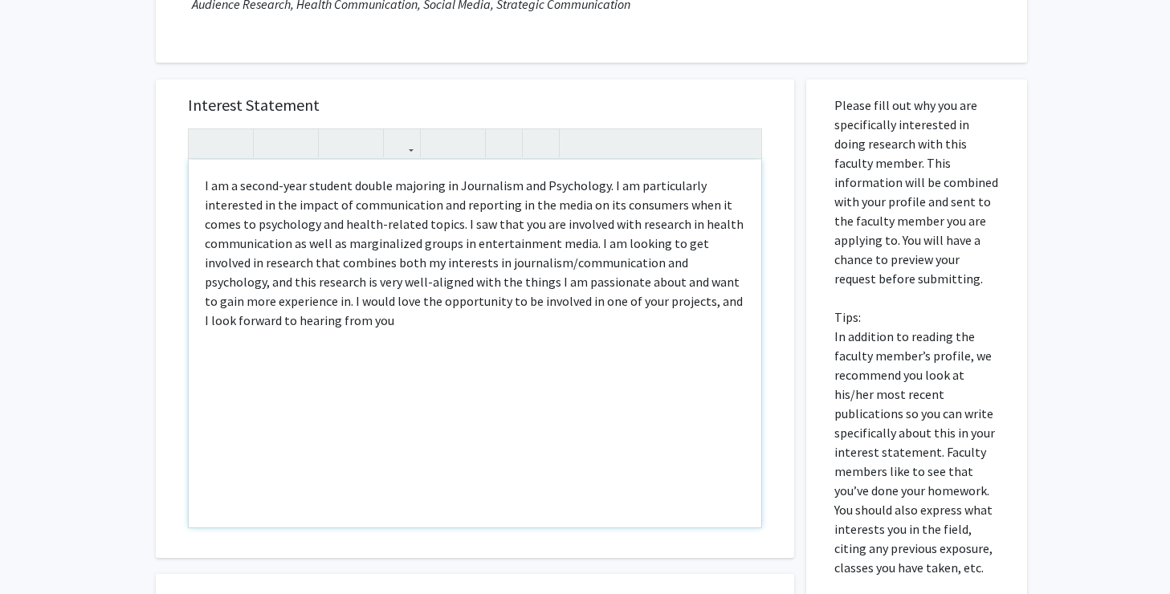
type textarea "<p>I am a second-year student double majoring in Journalism and Psychology. I a…"
click at [6, 493] on div "All Requests Request for Monique Luisi Request for Monique Luisi Departments: P…" at bounding box center [585, 312] width 1170 height 1027
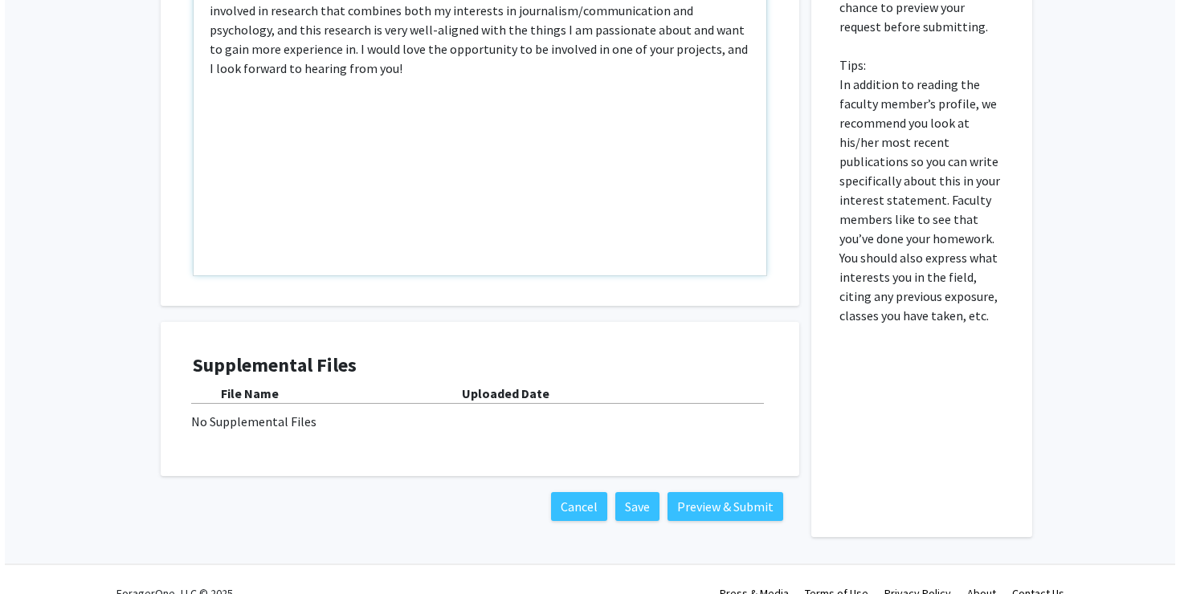
scroll to position [538, 0]
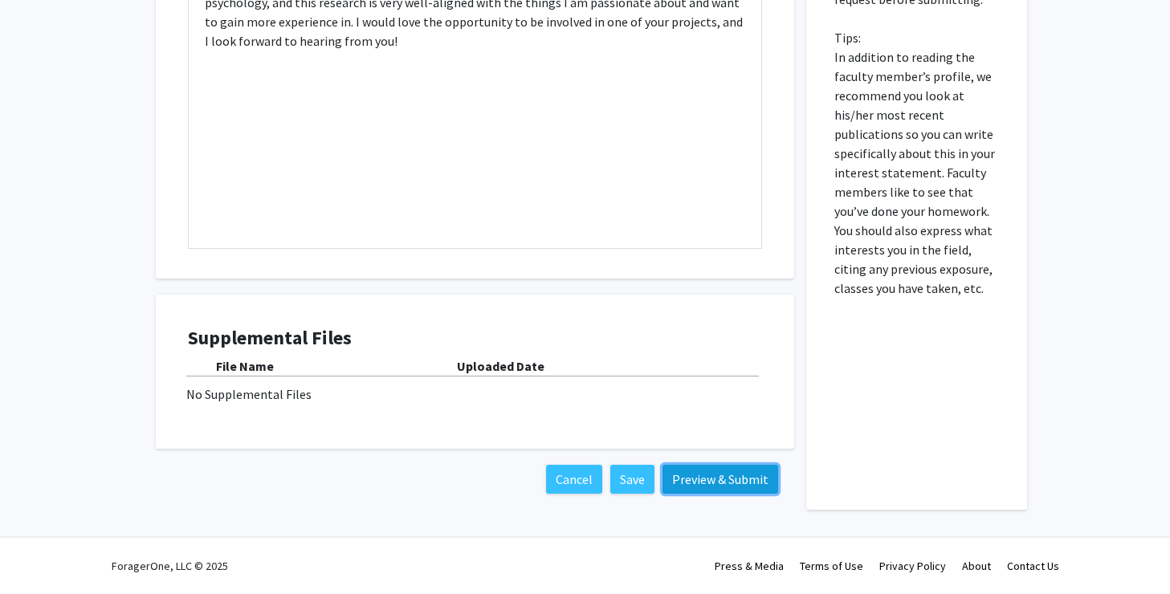
click at [739, 484] on button "Preview & Submit" at bounding box center [721, 479] width 116 height 29
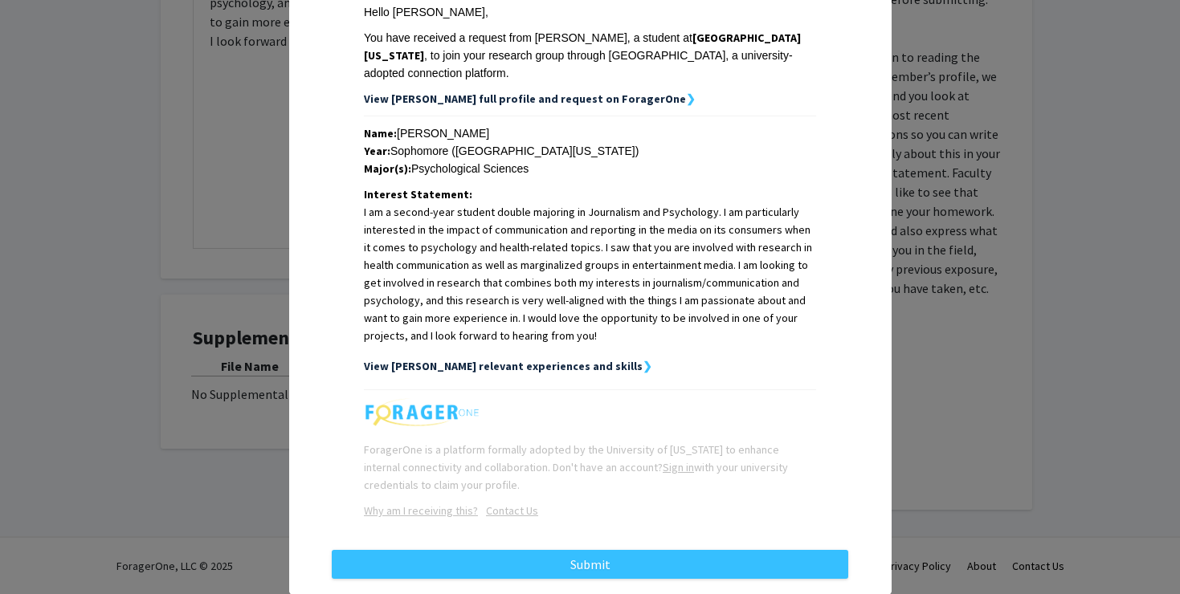
scroll to position [280, 0]
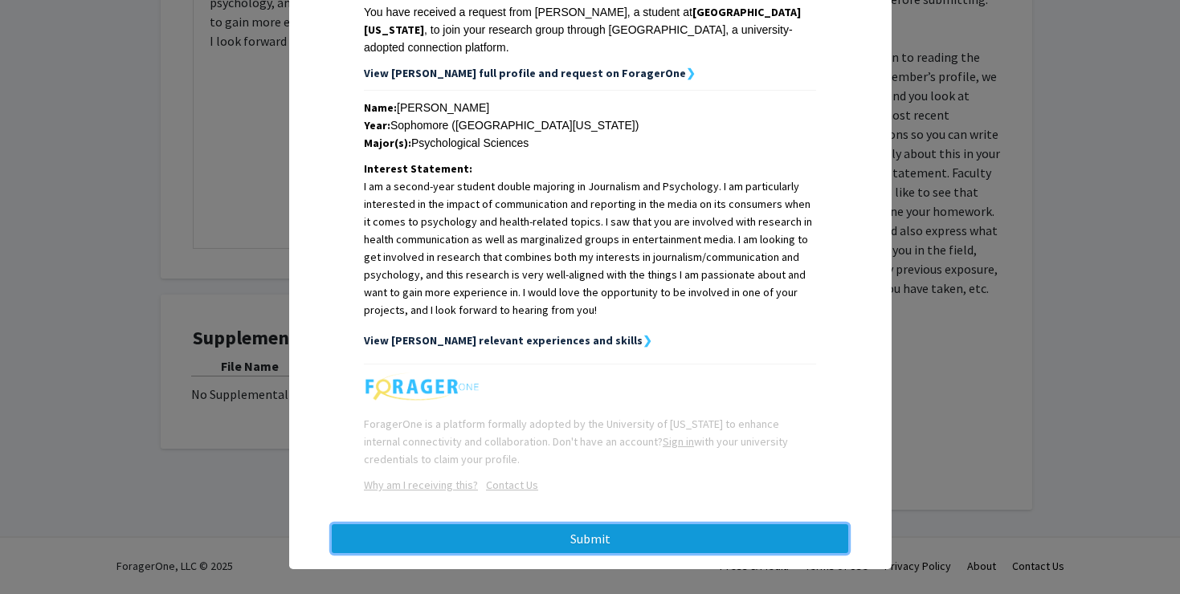
click at [619, 525] on button "Submit" at bounding box center [590, 539] width 517 height 29
